Goal: Task Accomplishment & Management: Complete application form

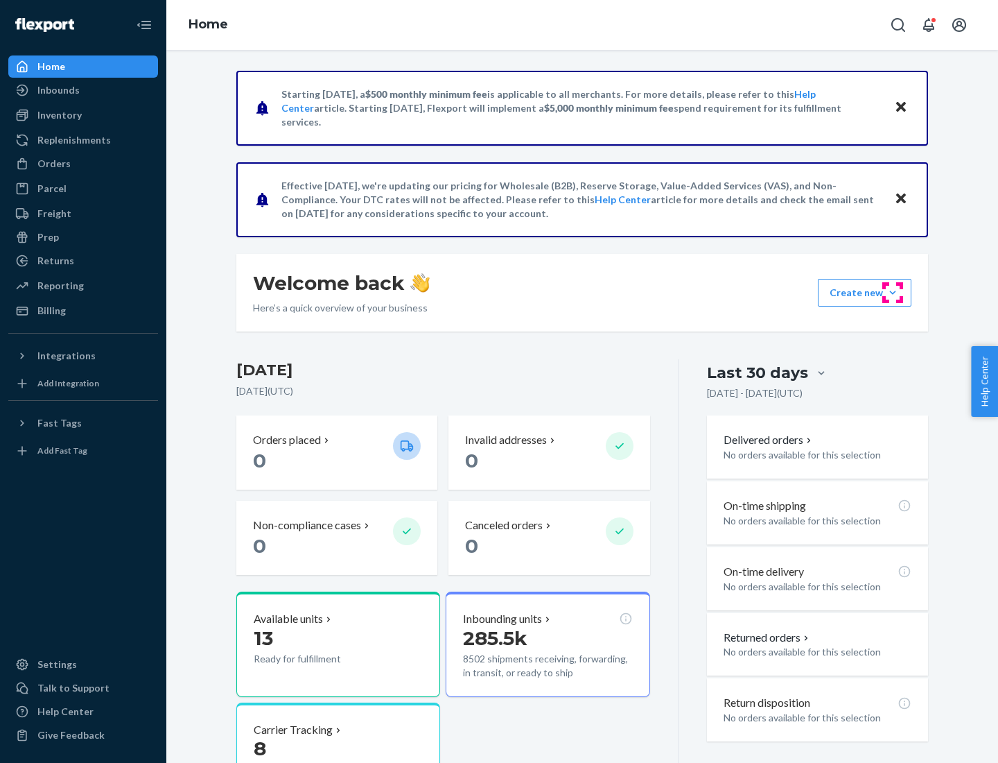
click at [893, 293] on button "Create new Create new inbound Create new order Create new product" at bounding box center [865, 293] width 94 height 28
click at [83, 90] on div "Inbounds" at bounding box center [83, 89] width 147 height 19
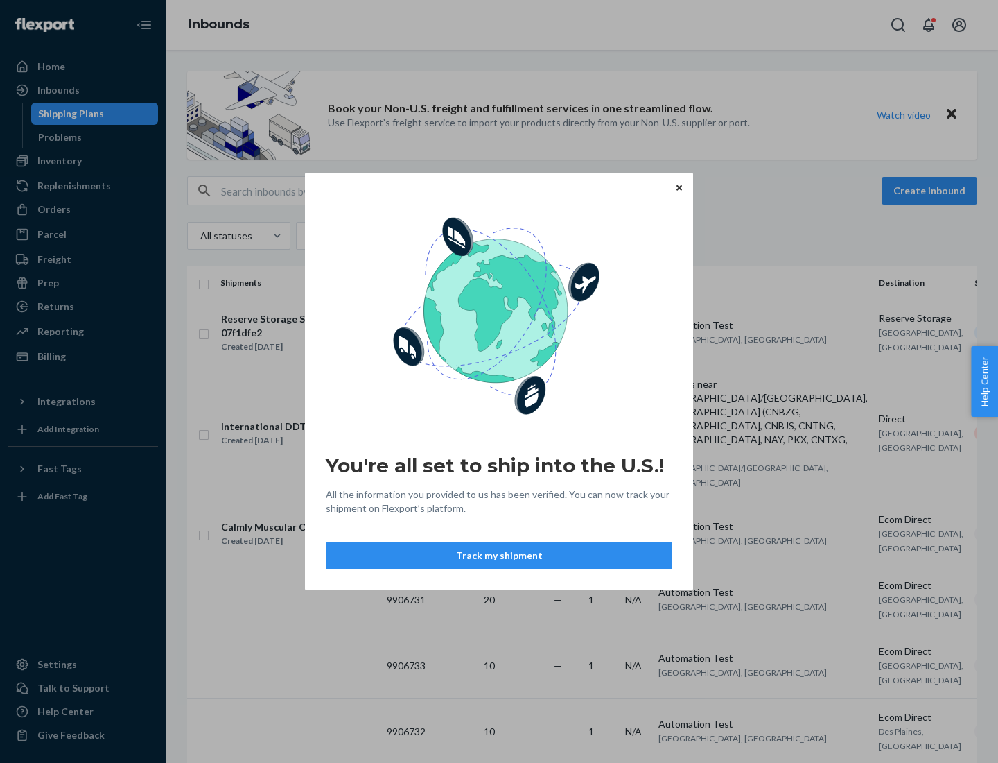
click at [499, 555] on button "Track my shipment" at bounding box center [499, 555] width 347 height 28
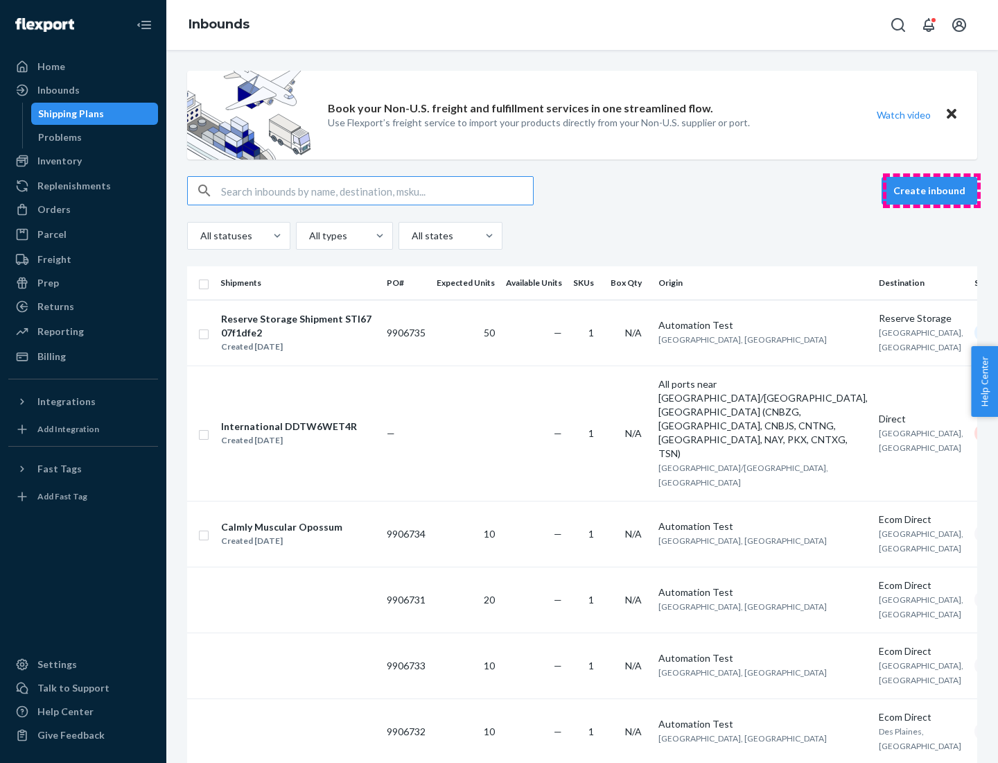
click at [932, 191] on button "Create inbound" at bounding box center [930, 191] width 96 height 28
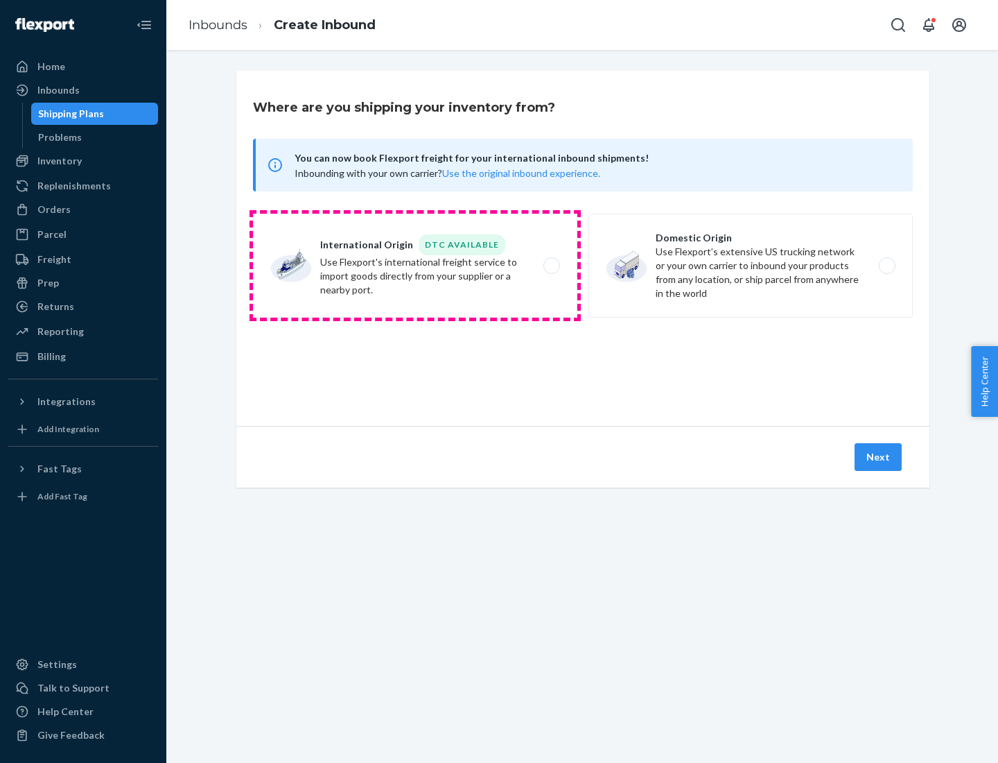
click at [415, 266] on label "International Origin DTC Available Use Flexport's international freight service…" at bounding box center [415, 266] width 324 height 104
click at [551, 266] on input "International Origin DTC Available Use Flexport's international freight service…" at bounding box center [555, 265] width 9 height 9
radio input "true"
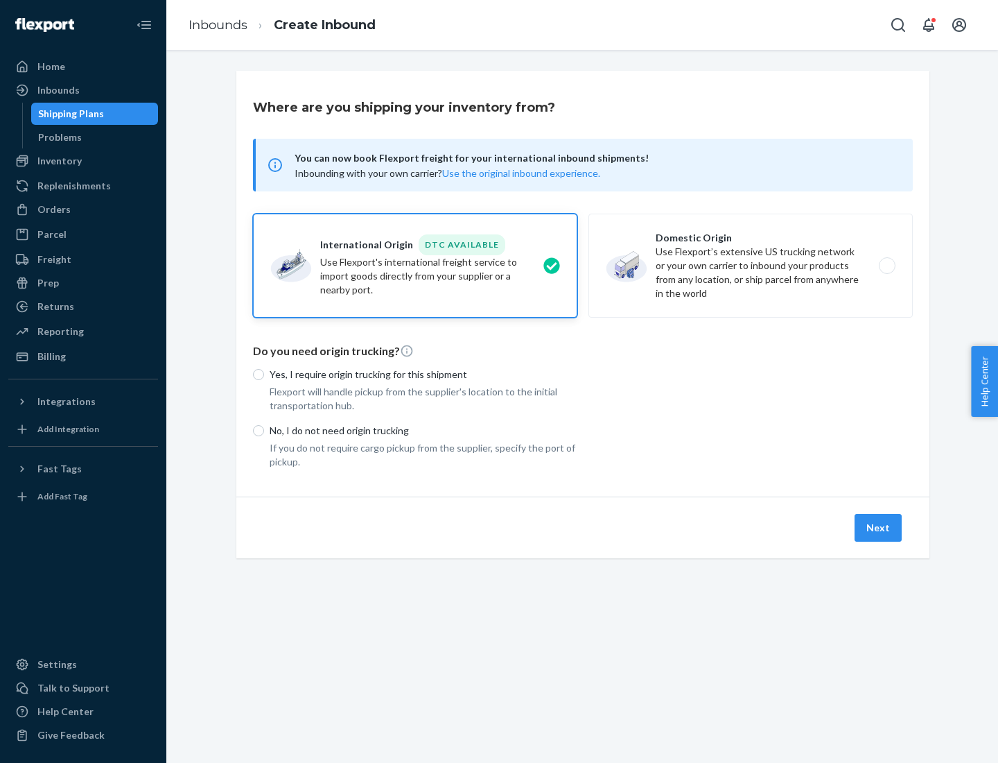
click at [424, 430] on p "No, I do not need origin trucking" at bounding box center [424, 431] width 308 height 14
click at [264, 430] on input "No, I do not need origin trucking" at bounding box center [258, 430] width 11 height 11
radio input "true"
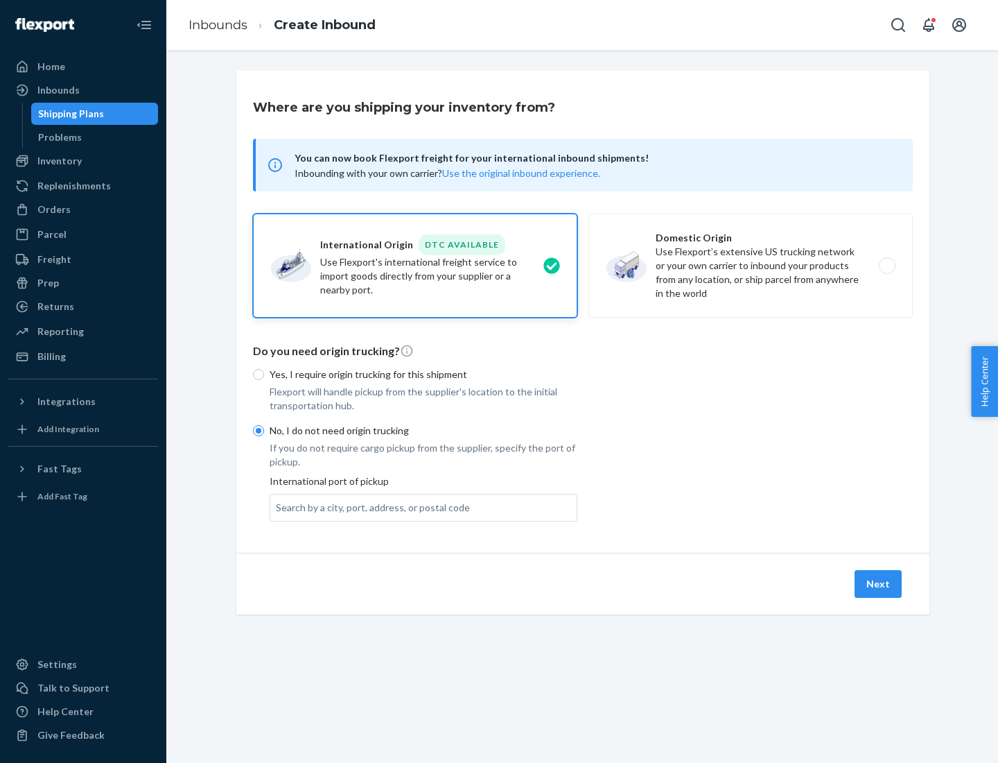
click at [370, 507] on div "Search by a city, port, address, or postal code" at bounding box center [373, 508] width 194 height 14
click at [277, 507] on input "Search by a city, port, address, or postal code" at bounding box center [276, 508] width 1 height 14
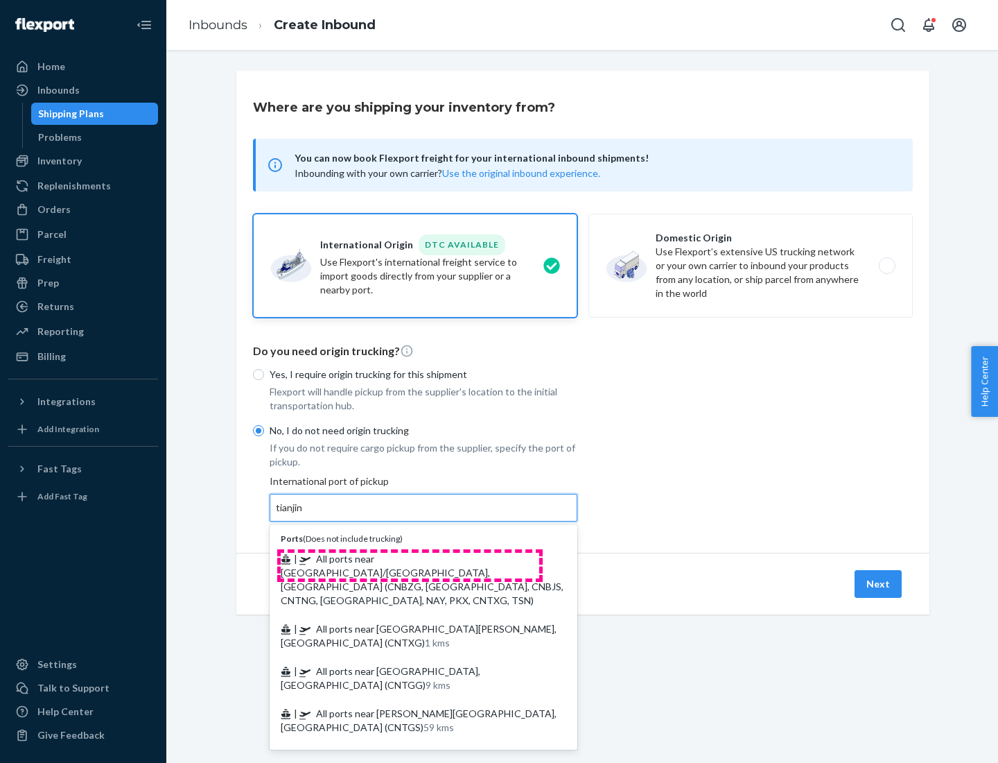
click at [410, 558] on span "| All ports near [GEOGRAPHIC_DATA]/[GEOGRAPHIC_DATA], [GEOGRAPHIC_DATA] (CNBZG,…" at bounding box center [422, 579] width 283 height 53
click at [304, 514] on input "tianjin" at bounding box center [290, 508] width 28 height 14
type input "All ports near [GEOGRAPHIC_DATA]/[GEOGRAPHIC_DATA], [GEOGRAPHIC_DATA] (CNBZG, […"
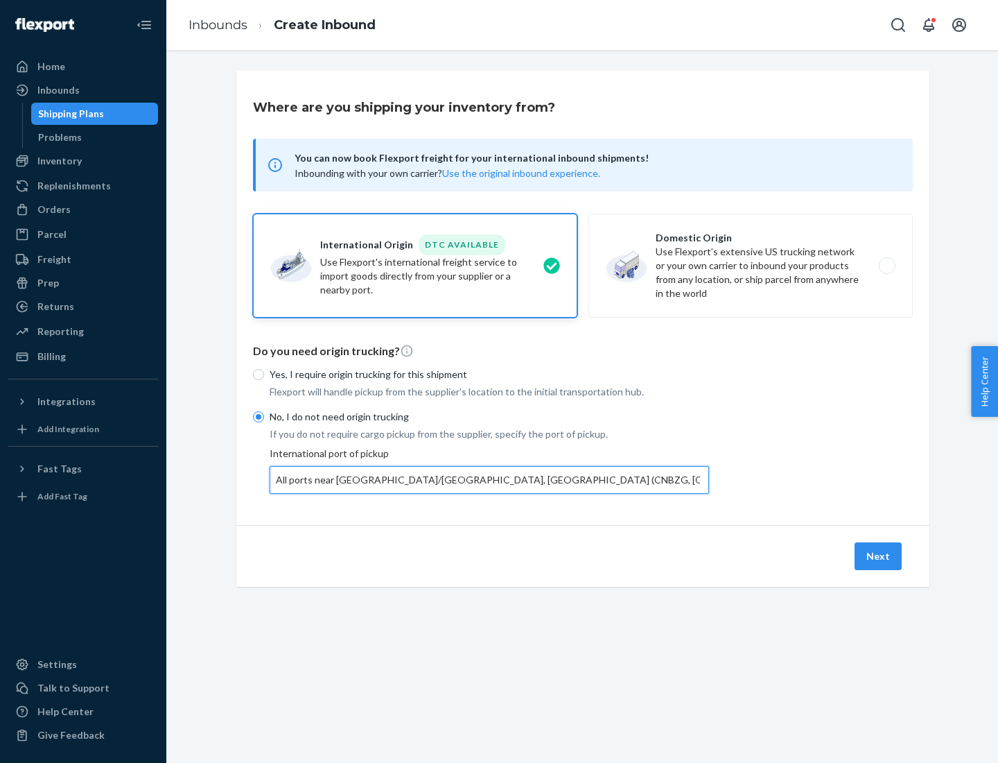
click at [879, 555] on button "Next" at bounding box center [878, 556] width 47 height 28
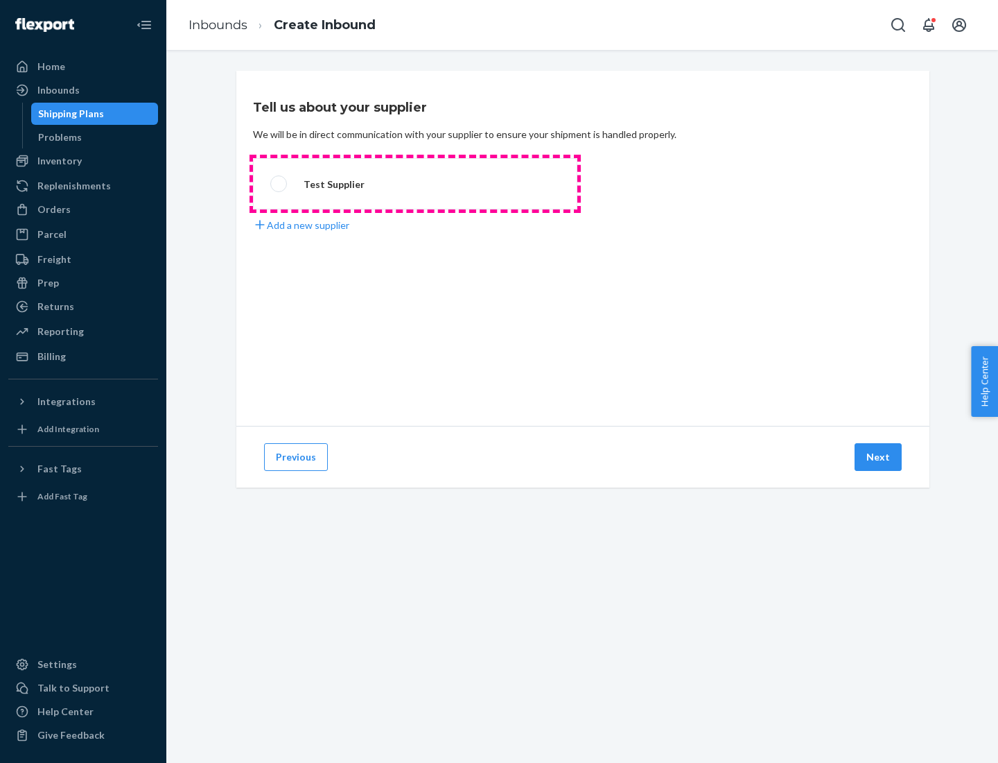
click at [415, 184] on label "Test Supplier" at bounding box center [415, 183] width 324 height 51
click at [279, 184] on input "Test Supplier" at bounding box center [274, 184] width 9 height 9
radio input "true"
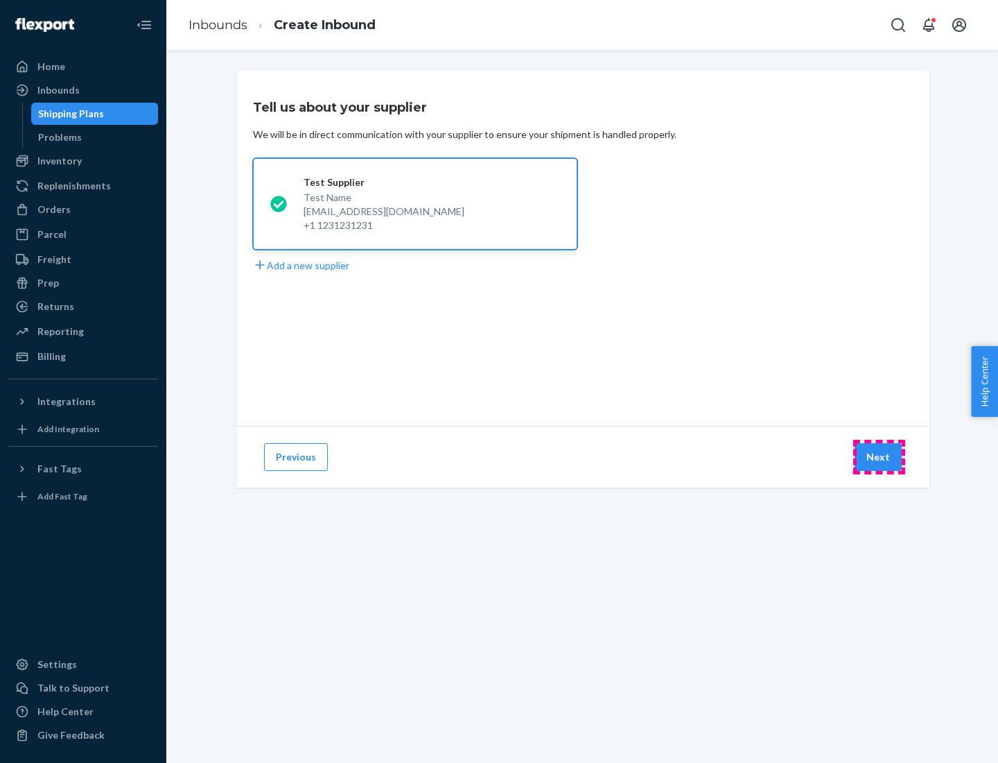
click at [879, 457] on button "Next" at bounding box center [878, 457] width 47 height 28
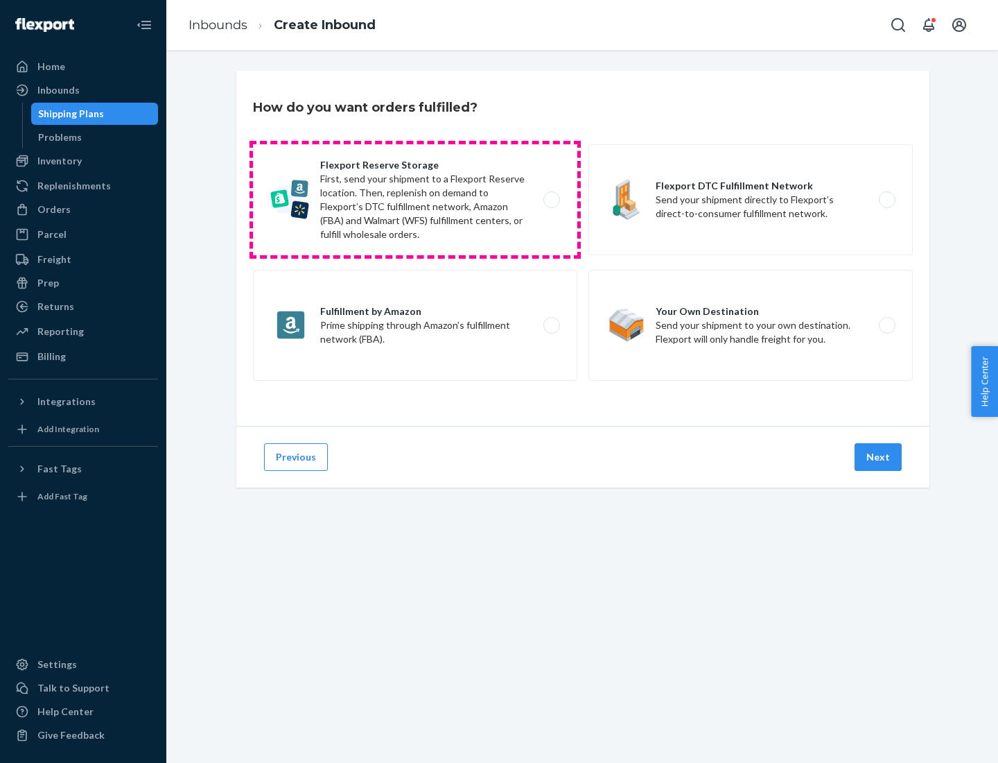
click at [415, 200] on label "Flexport Reserve Storage First, send your shipment to a Flexport Reserve locati…" at bounding box center [415, 199] width 324 height 111
click at [551, 200] on input "Flexport Reserve Storage First, send your shipment to a Flexport Reserve locati…" at bounding box center [555, 200] width 9 height 9
radio input "true"
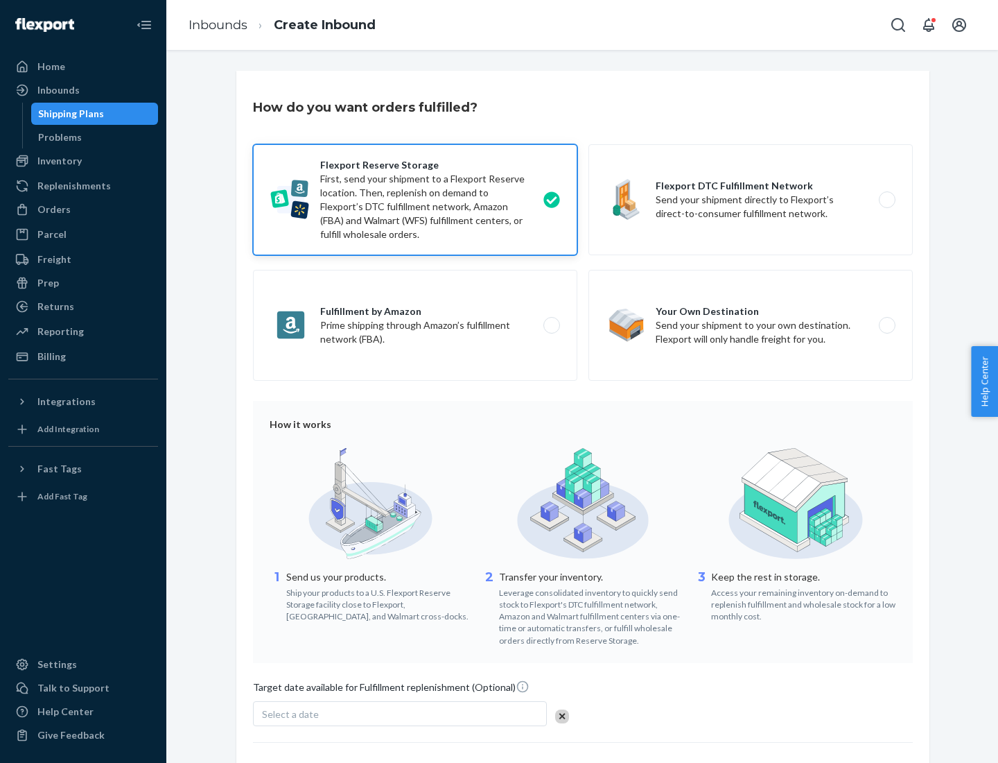
scroll to position [114, 0]
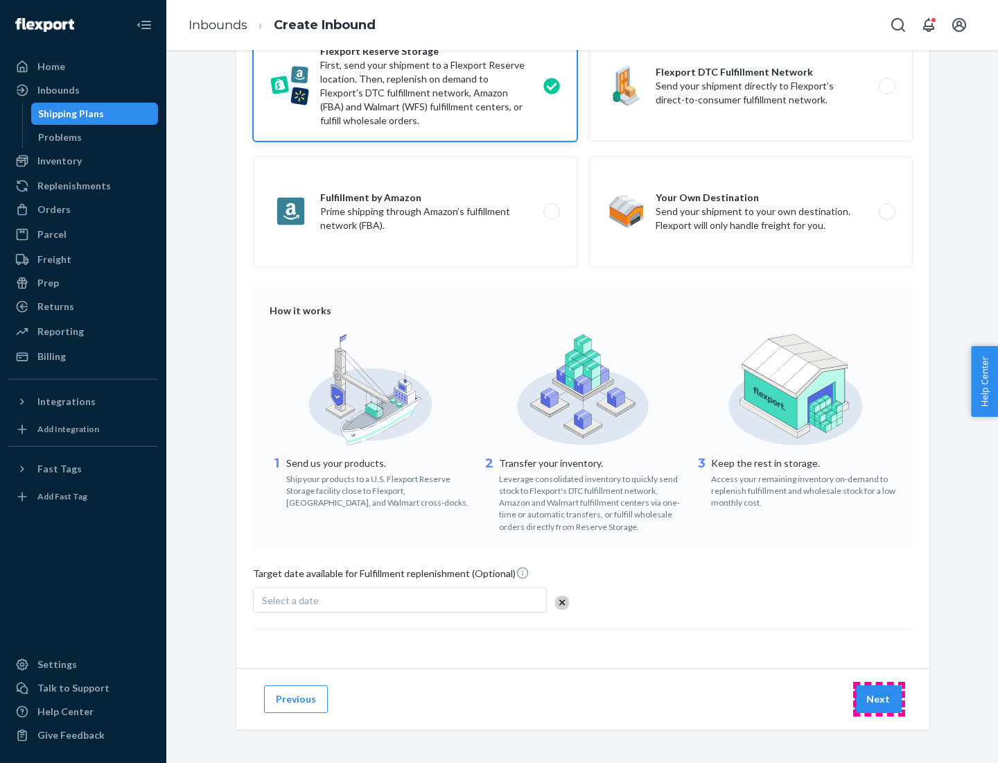
click at [879, 698] on button "Next" at bounding box center [878, 699] width 47 height 28
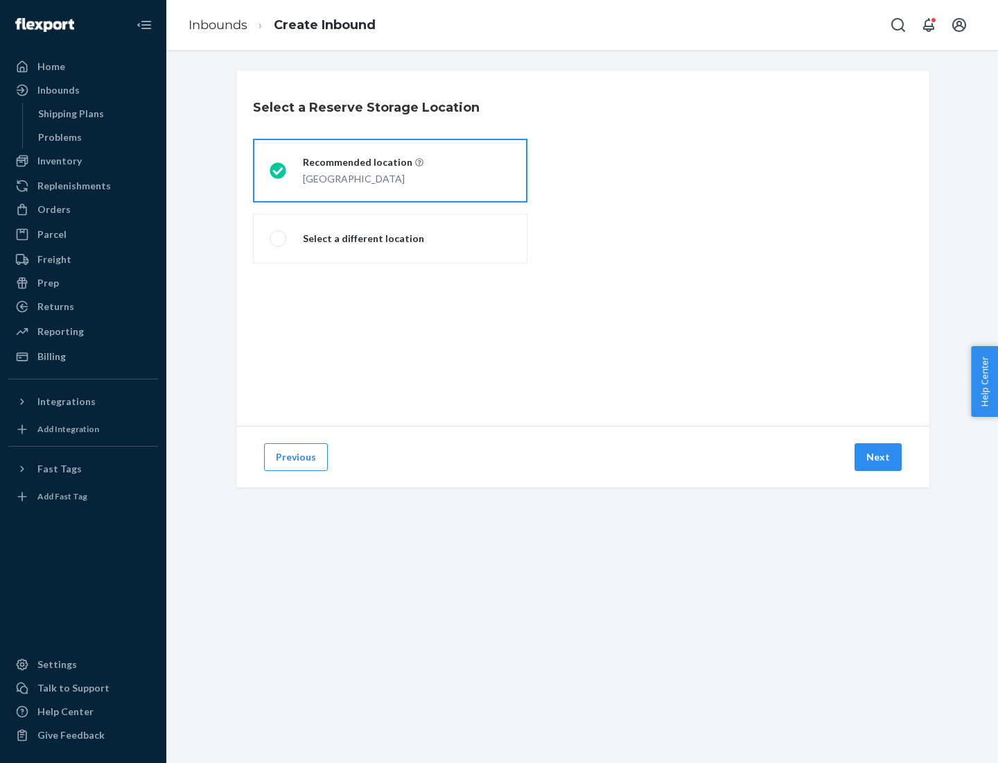
click at [390, 171] on div "[GEOGRAPHIC_DATA]" at bounding box center [363, 177] width 121 height 17
click at [279, 171] on input "Recommended location [GEOGRAPHIC_DATA]" at bounding box center [274, 170] width 9 height 9
click at [879, 457] on button "Next" at bounding box center [878, 457] width 47 height 28
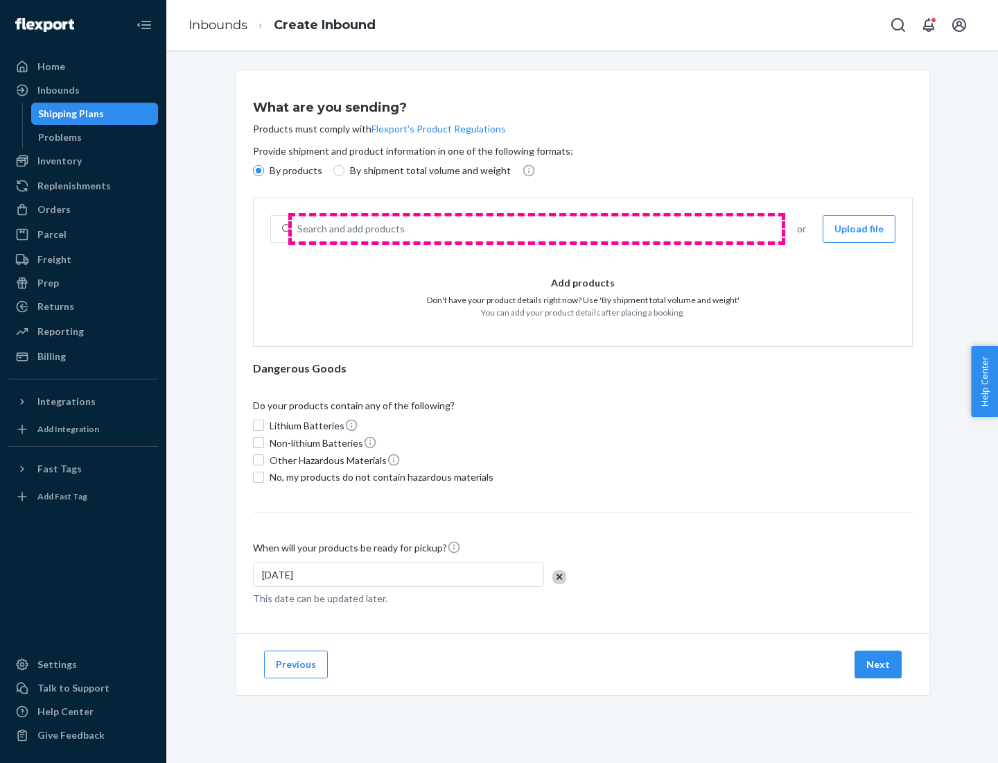
click at [537, 229] on div "Search and add products" at bounding box center [536, 228] width 488 height 25
click at [299, 229] on input "Search and add products" at bounding box center [297, 229] width 1 height 14
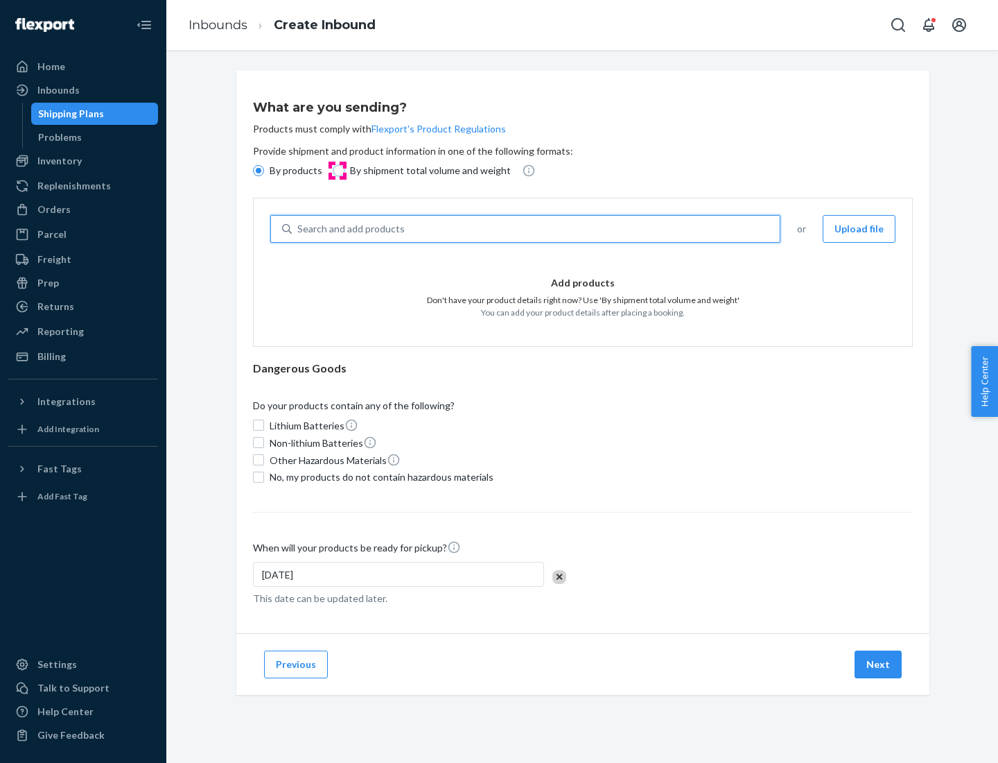
click at [337, 171] on input "By shipment total volume and weight" at bounding box center [338, 170] width 11 height 11
radio input "true"
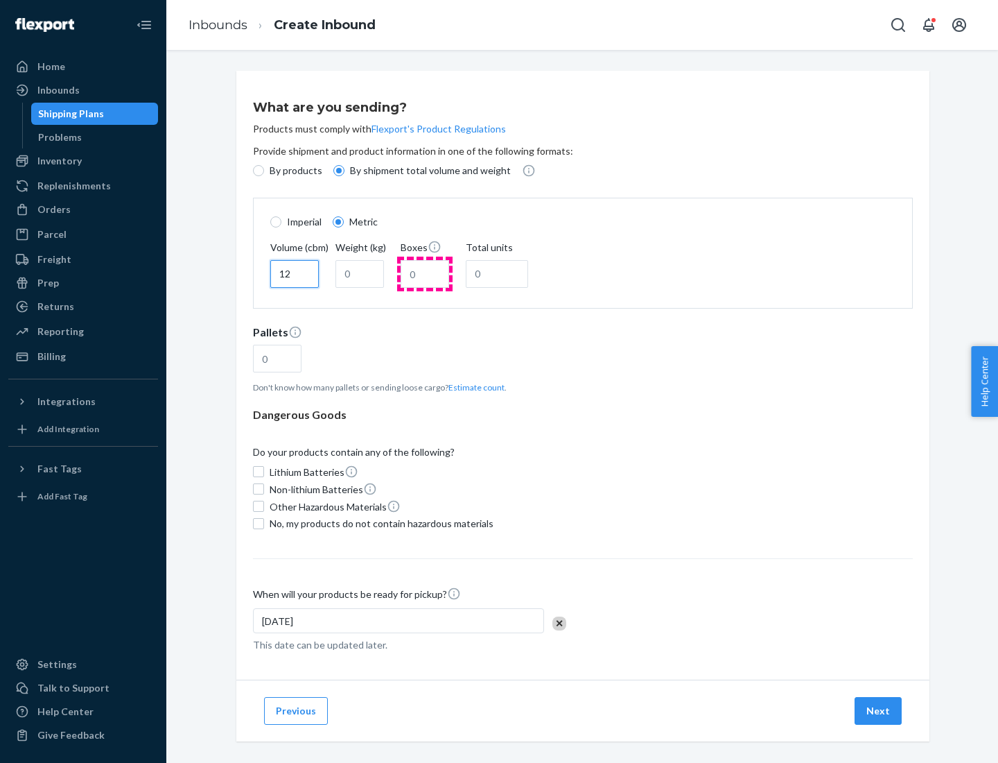
type input "12"
type input "22"
type input "222"
type input "121"
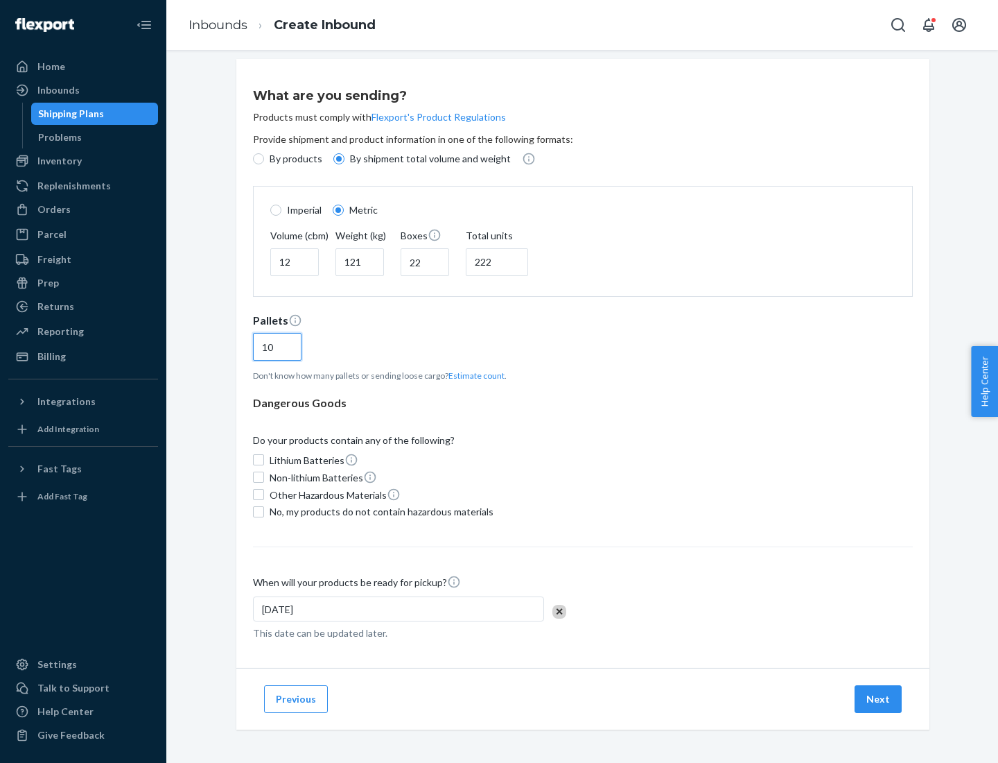
type input "10"
click at [379, 511] on span "No, my products do not contain hazardous materials" at bounding box center [382, 512] width 224 height 14
click at [264, 511] on input "No, my products do not contain hazardous materials" at bounding box center [258, 511] width 11 height 11
checkbox input "true"
click at [879, 698] on button "Next" at bounding box center [878, 699] width 47 height 28
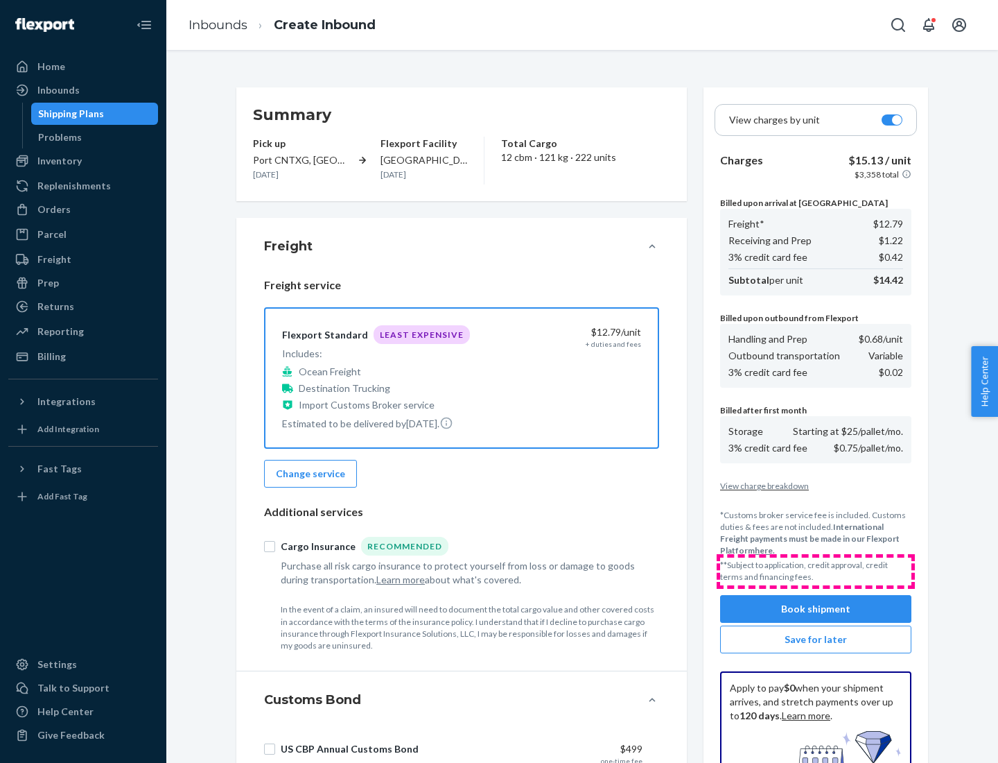
scroll to position [202, 0]
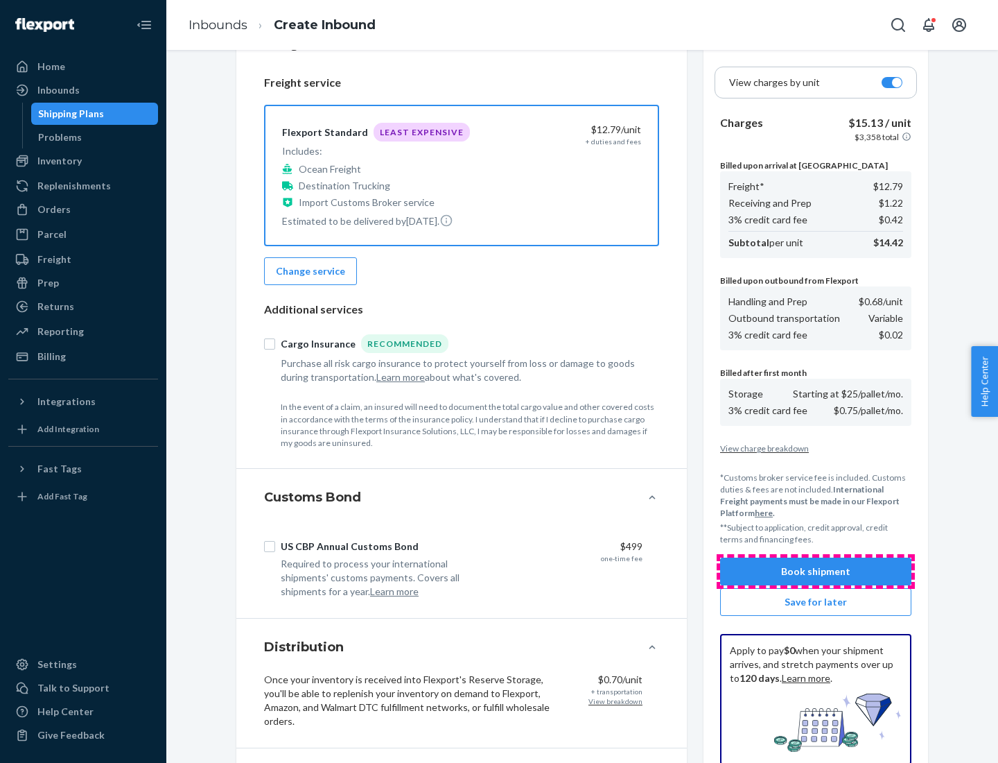
click at [816, 571] on button "Book shipment" at bounding box center [815, 571] width 191 height 28
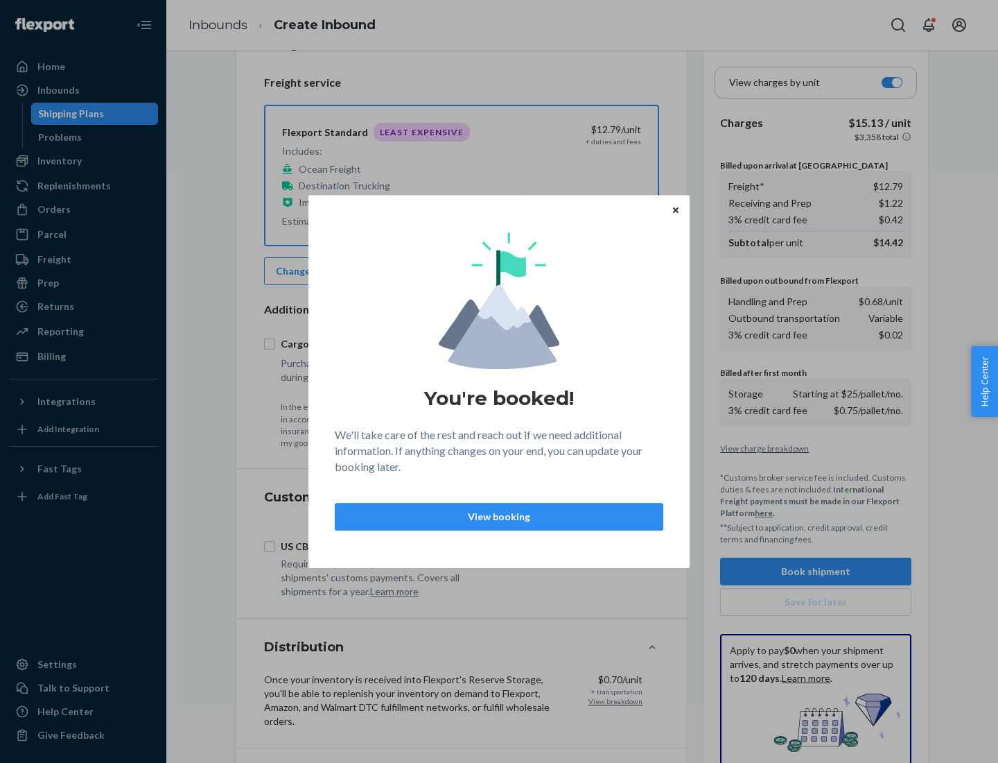
click at [499, 516] on p "View booking" at bounding box center [499, 517] width 305 height 14
